Goal: Task Accomplishment & Management: Manage account settings

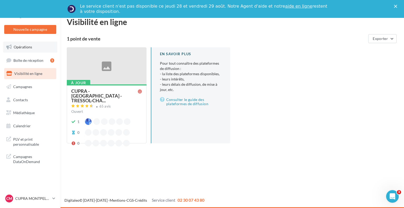
click at [20, 47] on span "Opérations" at bounding box center [23, 47] width 18 height 4
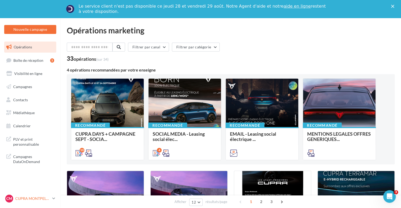
click at [31, 199] on p "CUPRA MONTPELLIER" at bounding box center [32, 198] width 35 height 5
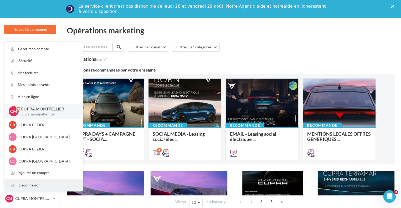
click at [37, 186] on div "Déconnexion" at bounding box center [43, 185] width 78 height 12
